Goal: Task Accomplishment & Management: Use online tool/utility

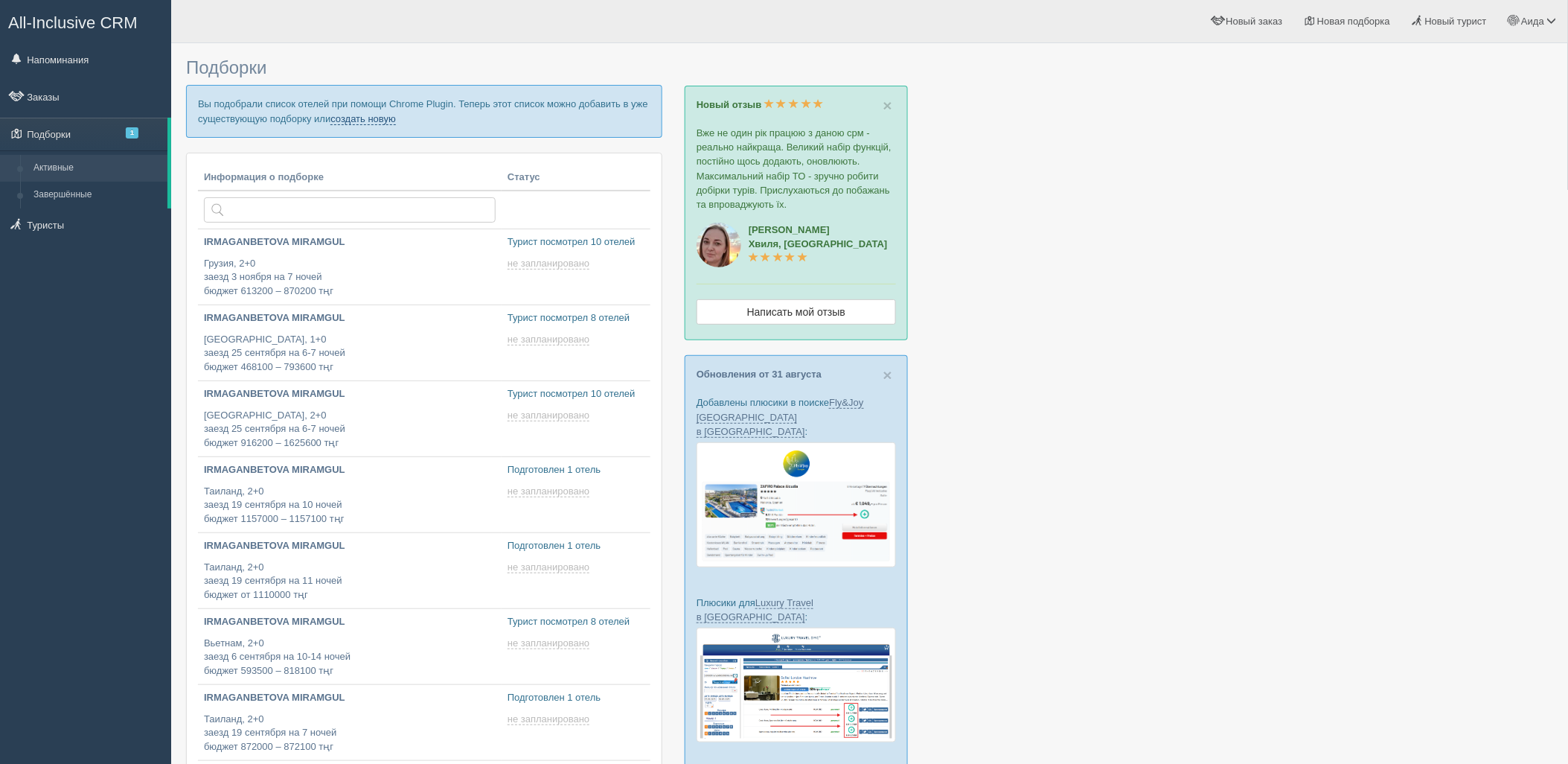
click at [375, 115] on link "создать новую" at bounding box center [363, 119] width 65 height 12
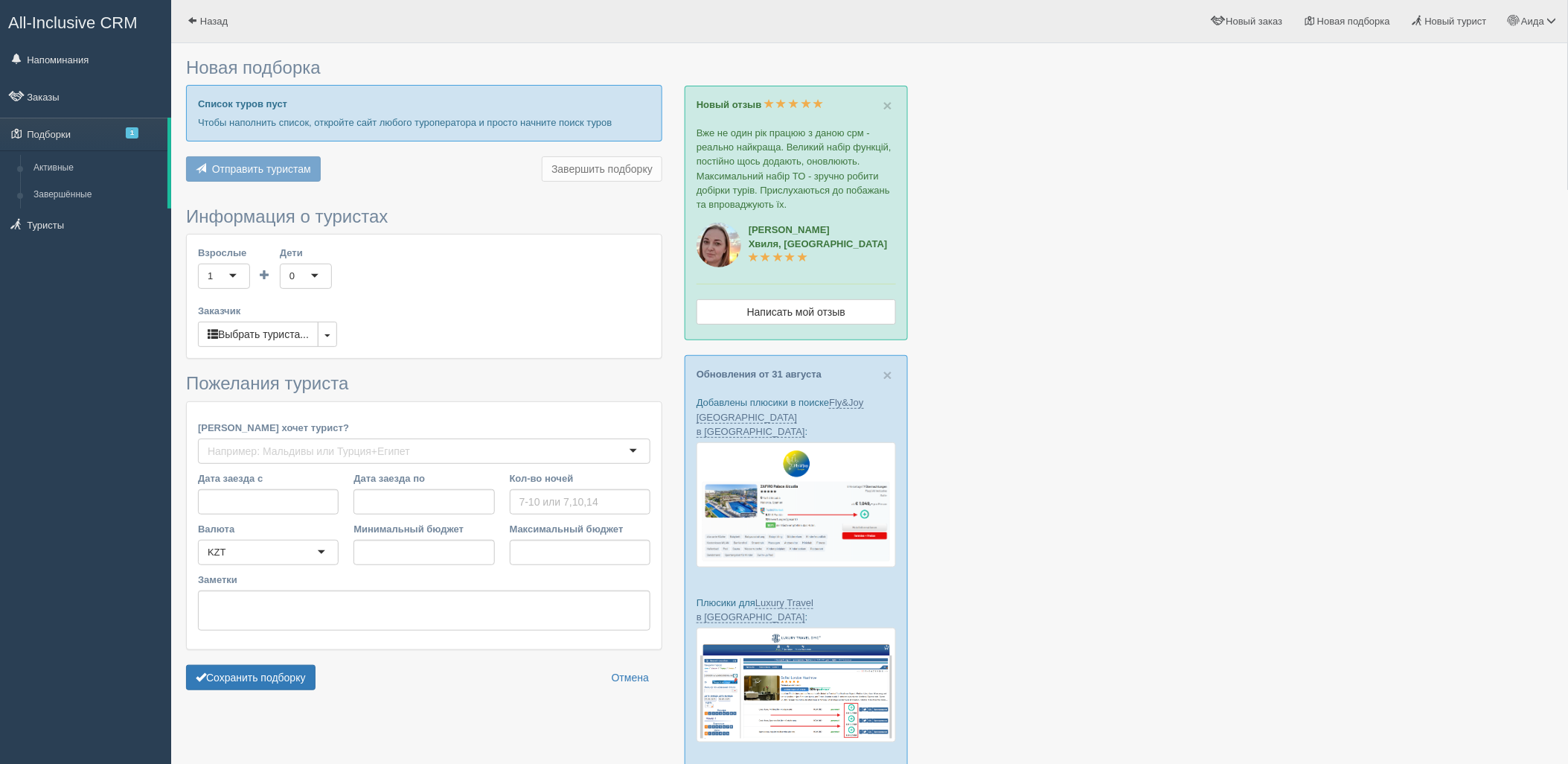
type input "8"
type input "765000"
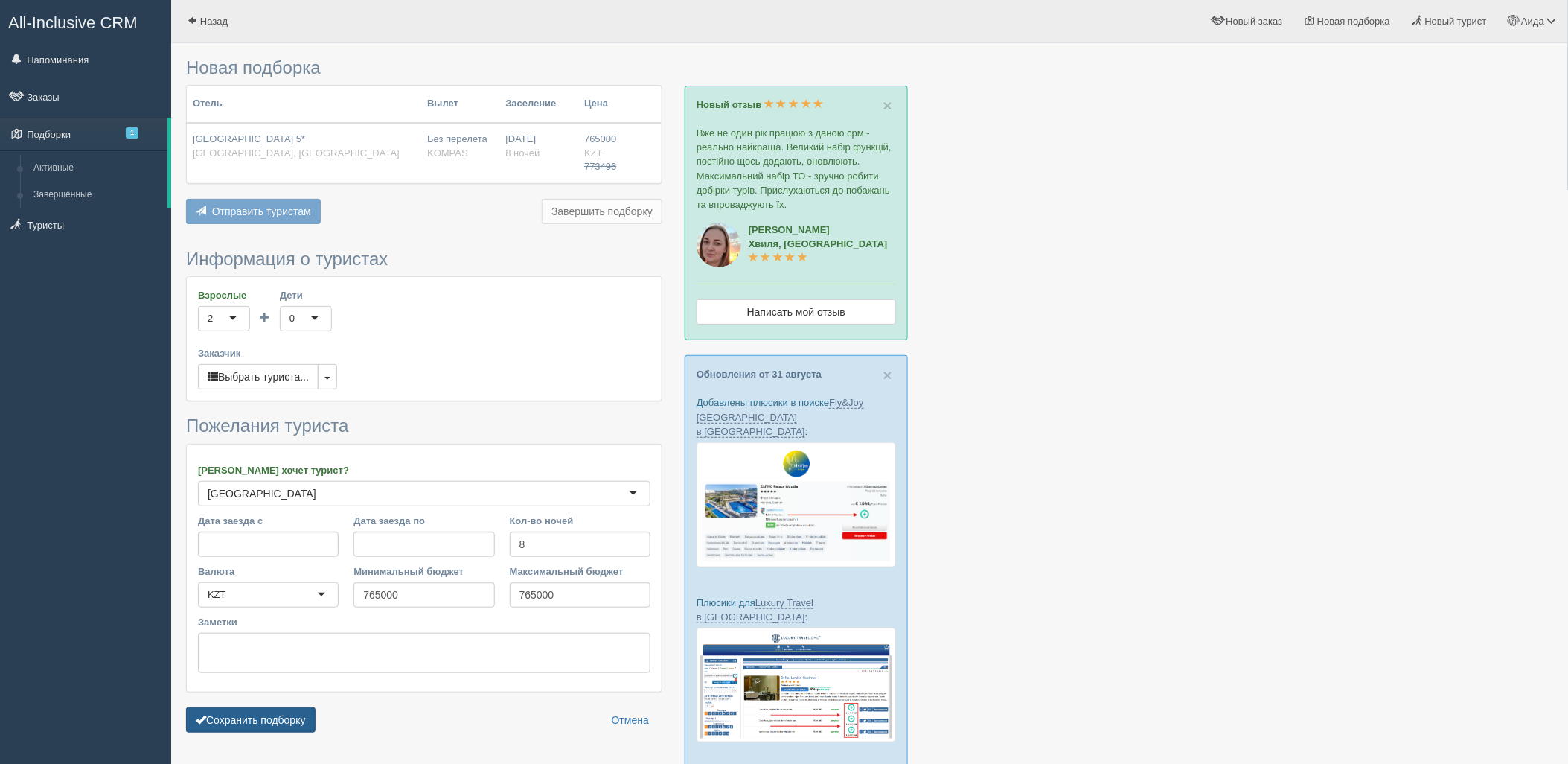
click at [296, 721] on button "Сохранить подборку" at bounding box center [250, 720] width 129 height 25
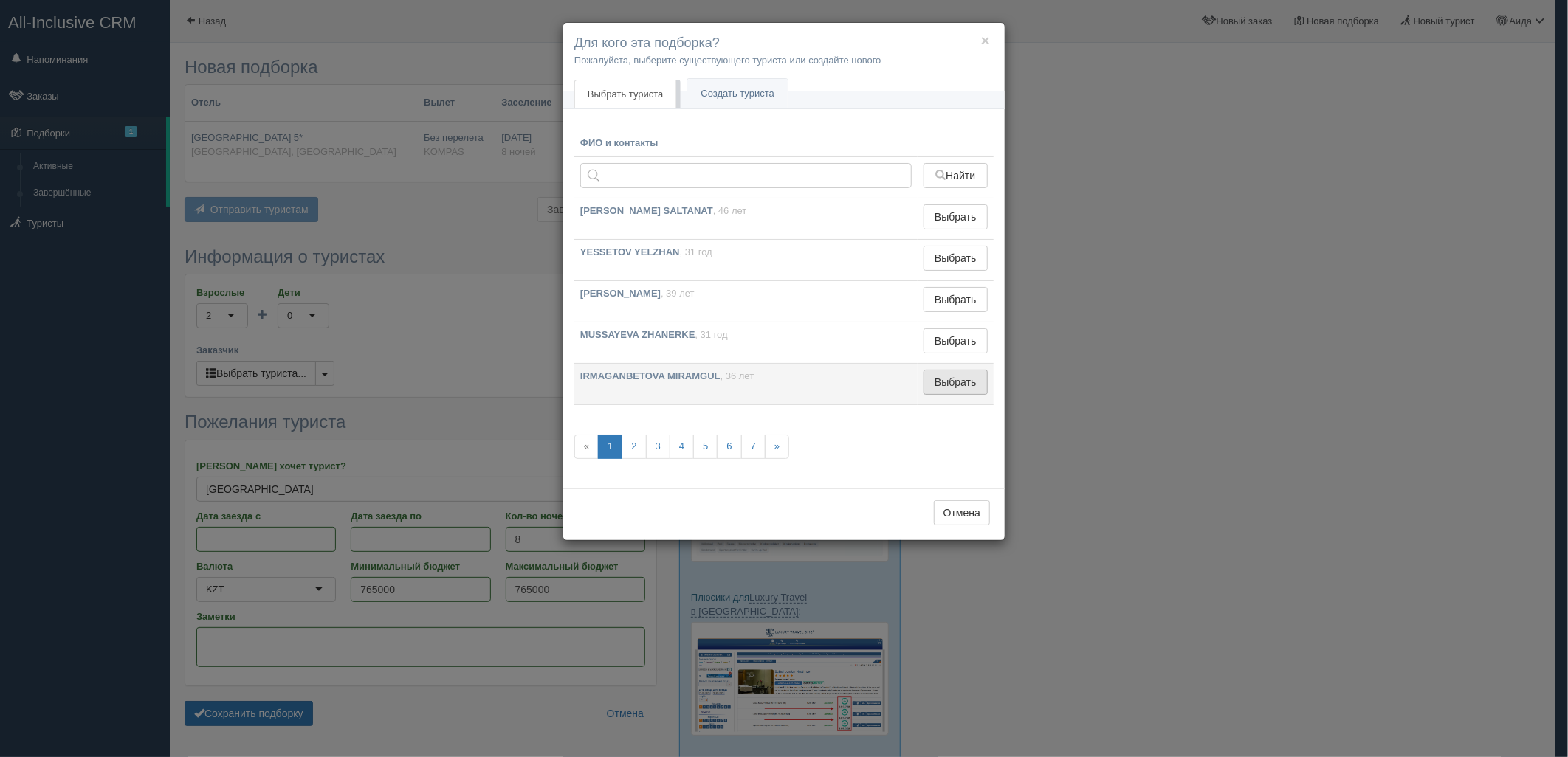
click at [956, 392] on button "Выбрать" at bounding box center [955, 382] width 65 height 25
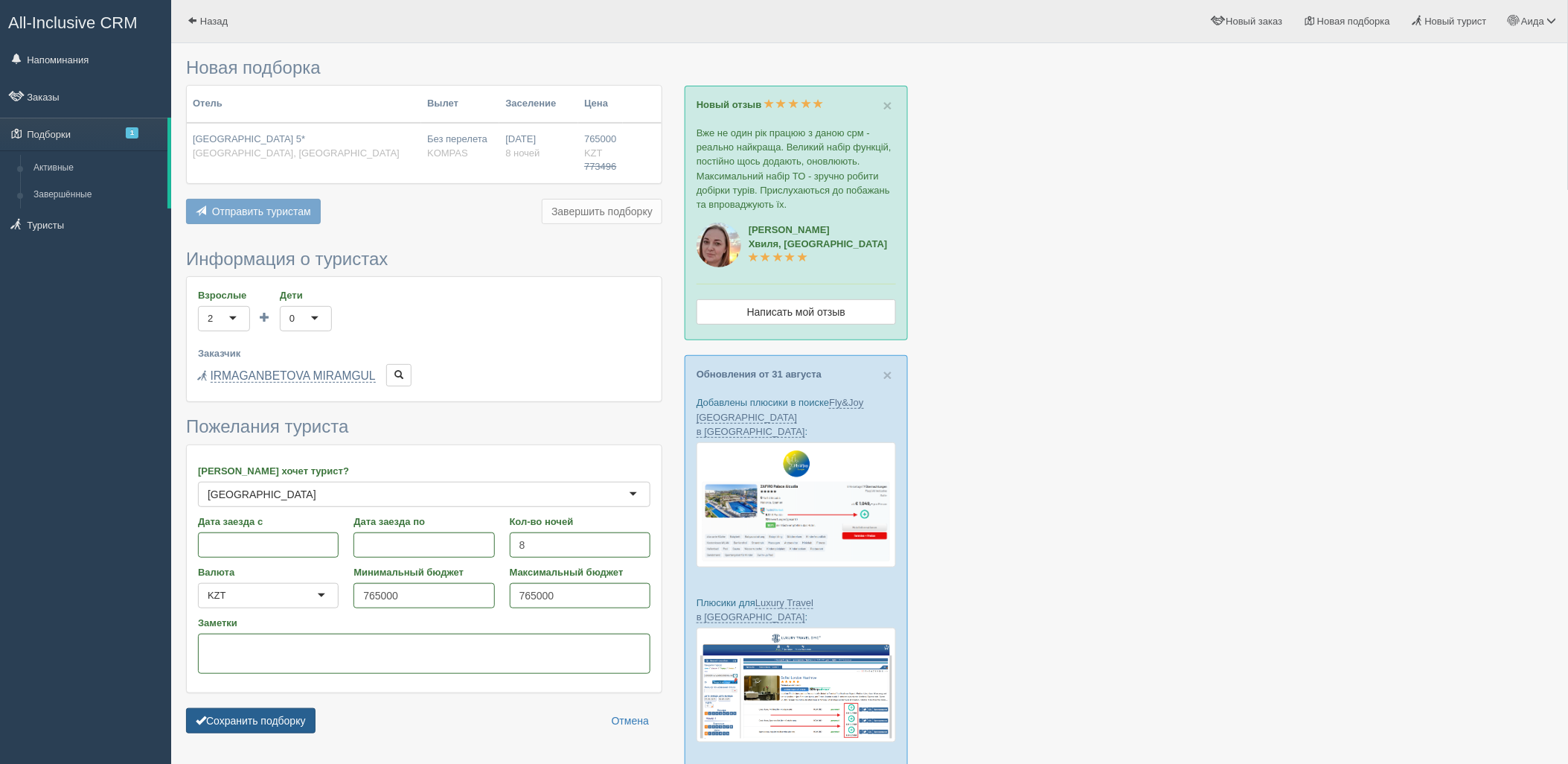
click at [316, 718] on button "Сохранить подборку" at bounding box center [250, 721] width 129 height 25
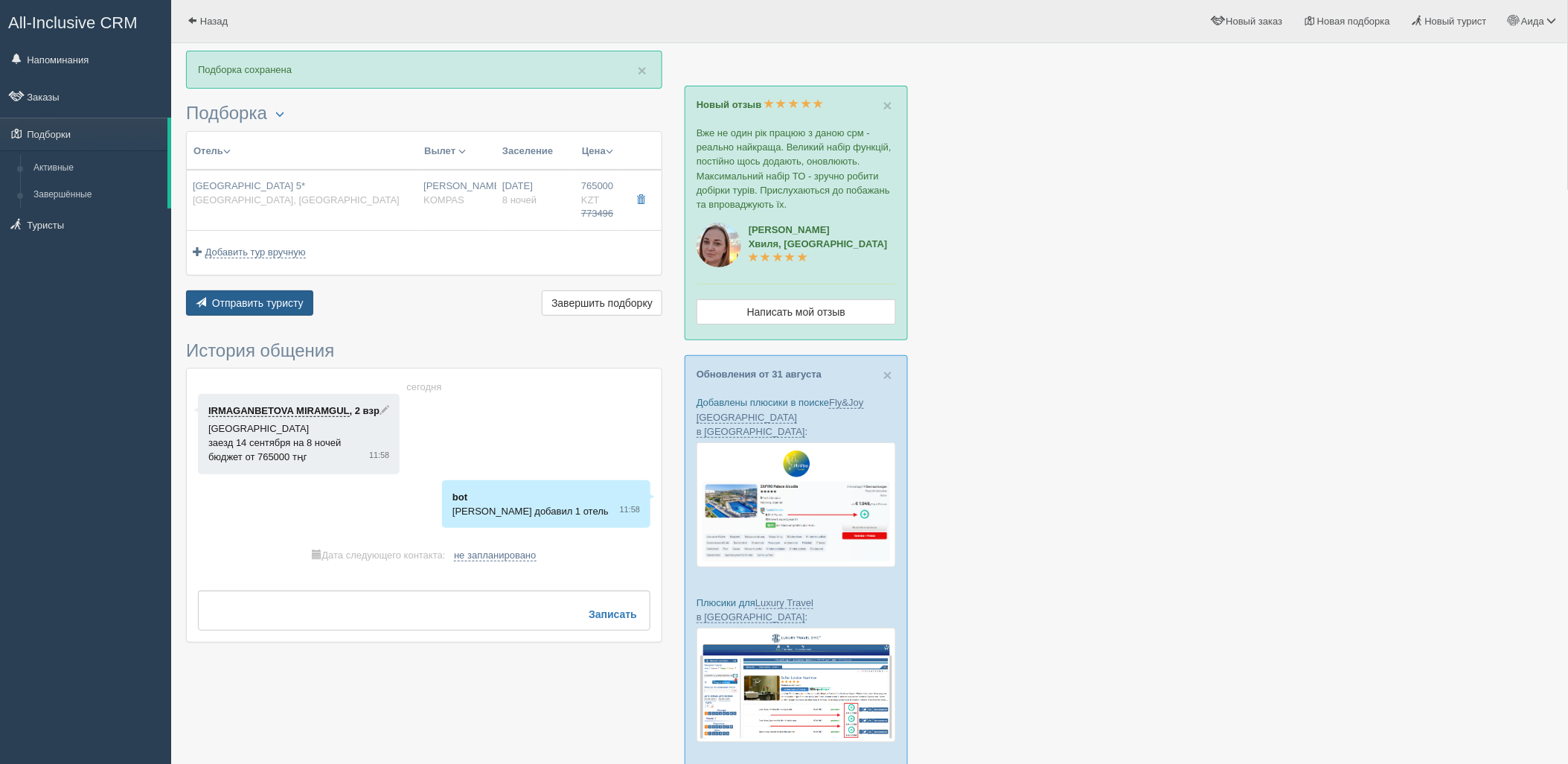
click at [288, 306] on span "Отправить туристу" at bounding box center [258, 303] width 92 height 12
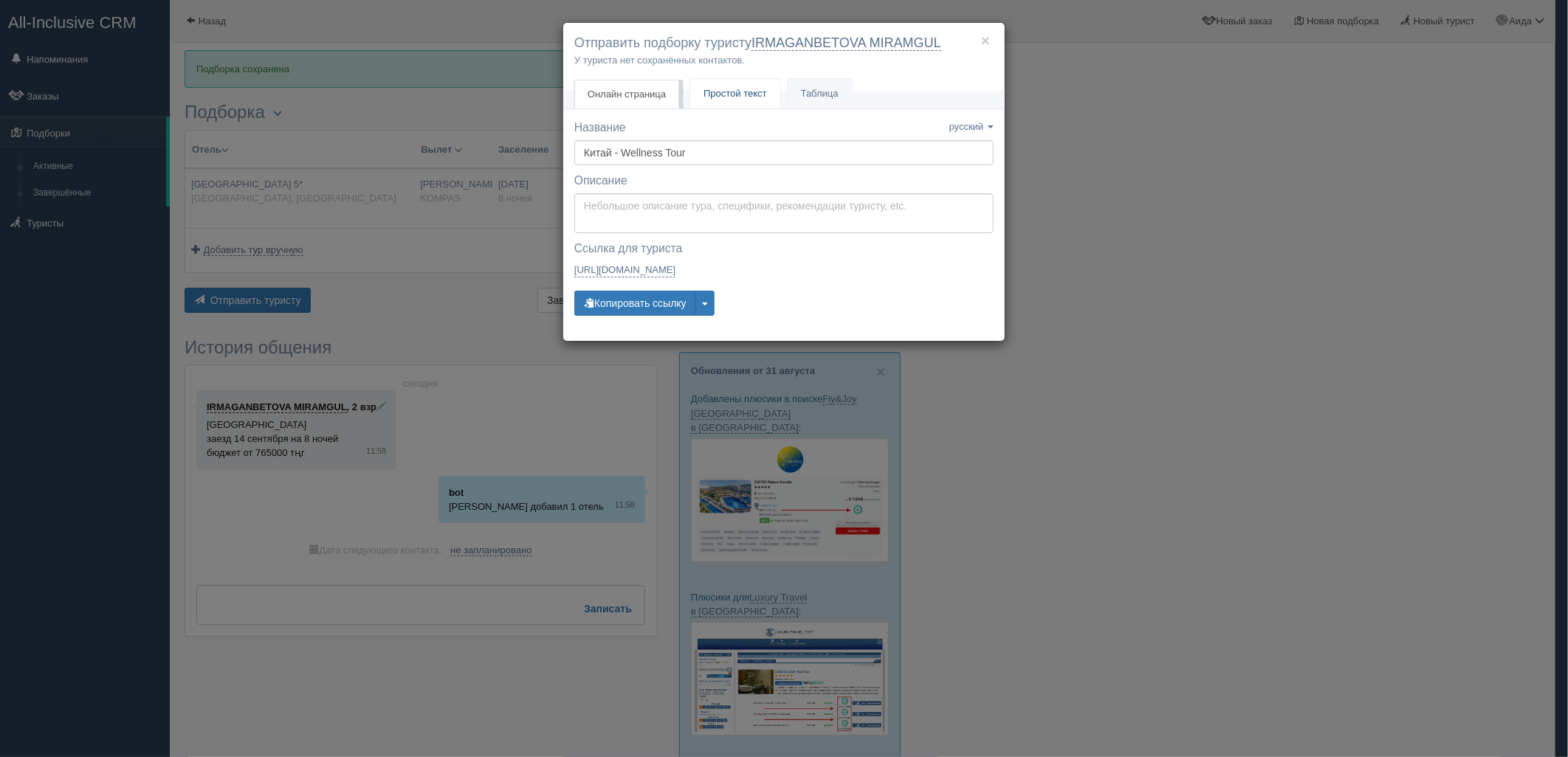
click at [721, 108] on link "Простой текст Текст" at bounding box center [735, 94] width 90 height 30
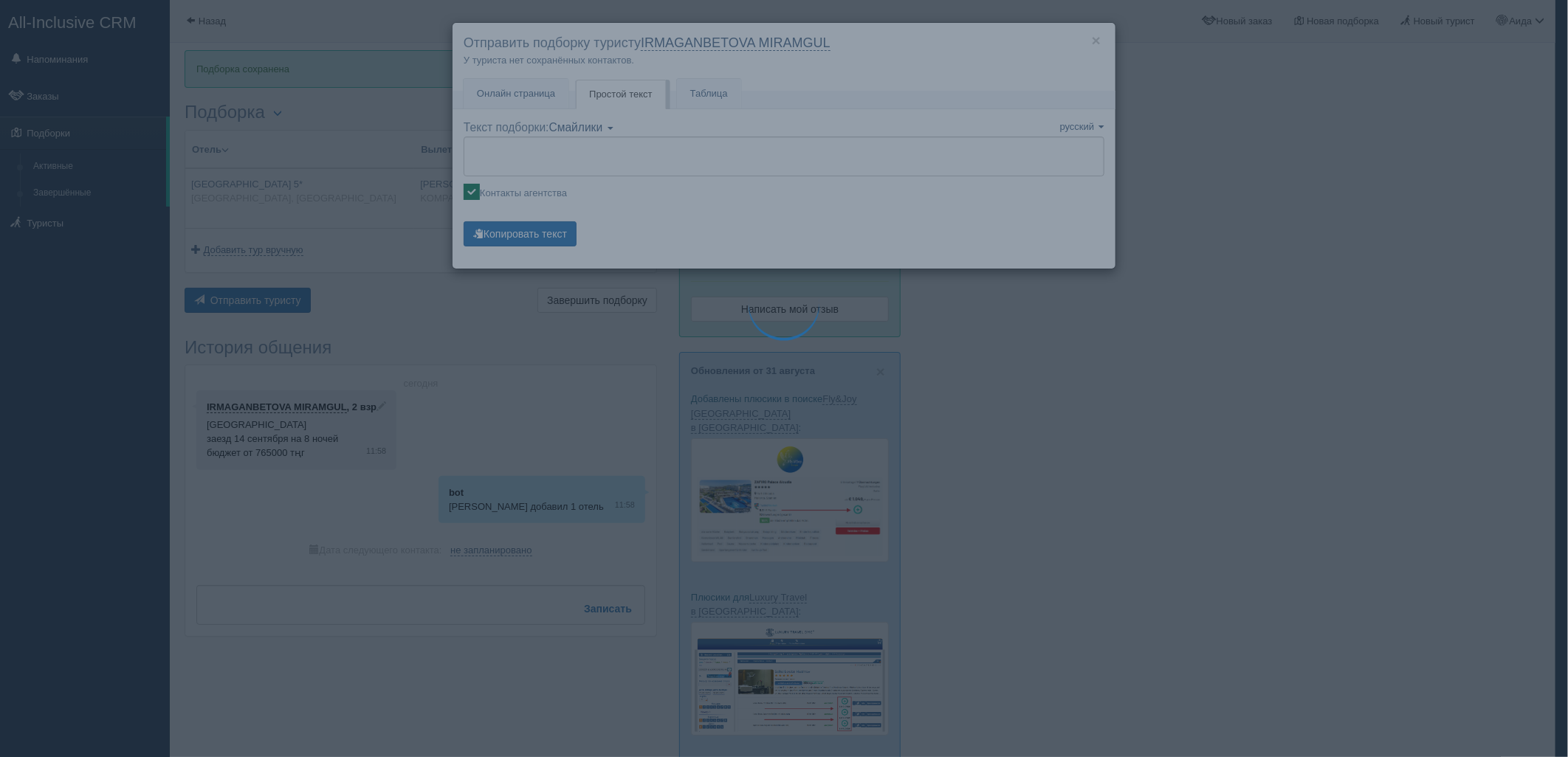
type textarea "🌞 Добрый день! Предлагаем Вам рассмотреть следующие варианты: 🌎 Китай, Дадунхай…"
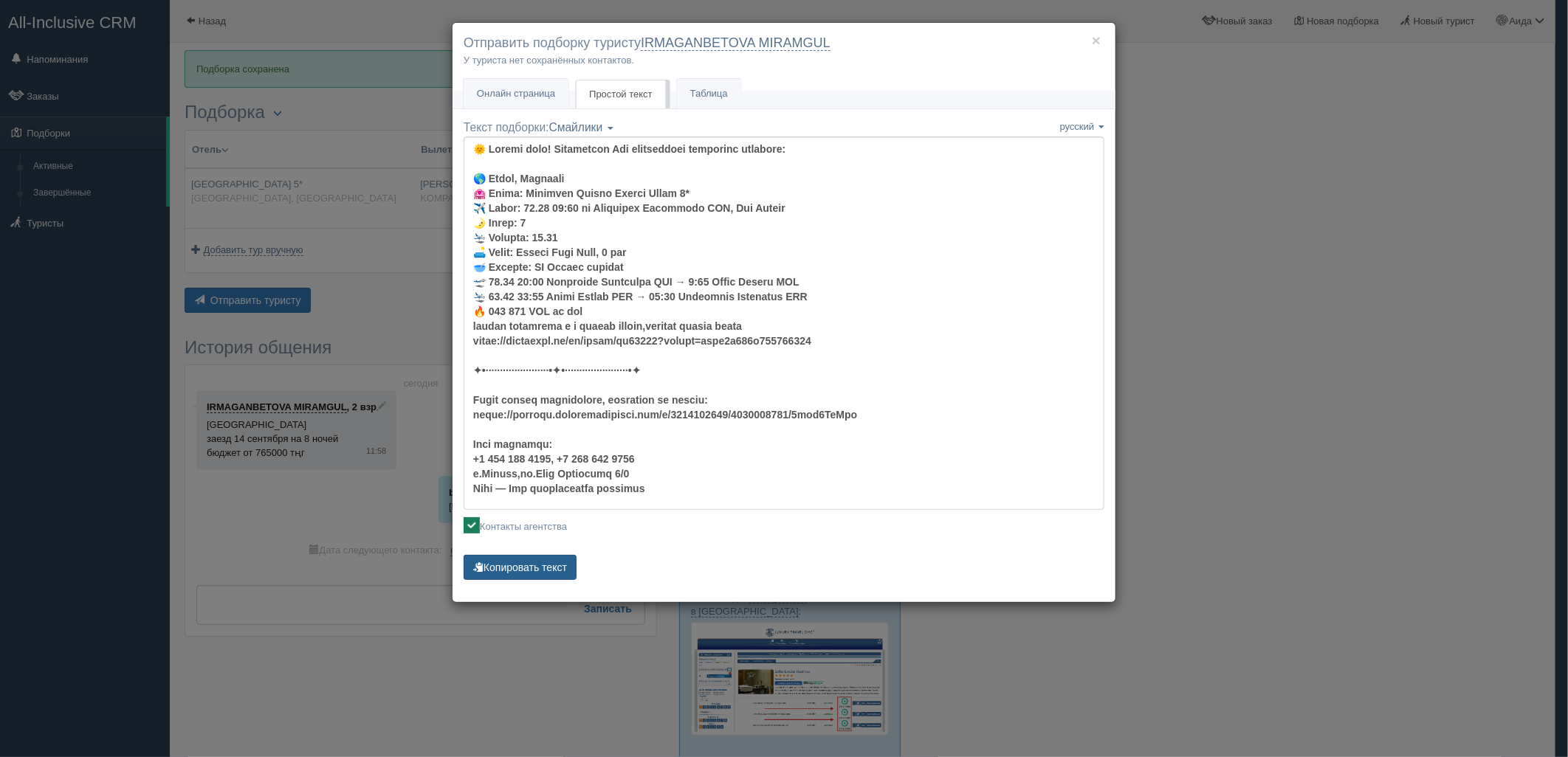
click at [530, 557] on button "Копировать текст" at bounding box center [520, 567] width 113 height 25
